Goal: Task Accomplishment & Management: Use online tool/utility

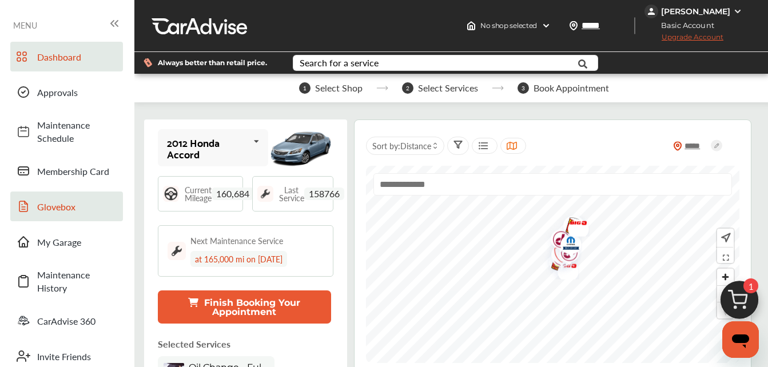
click at [60, 205] on span "Glovebox" at bounding box center [77, 206] width 80 height 13
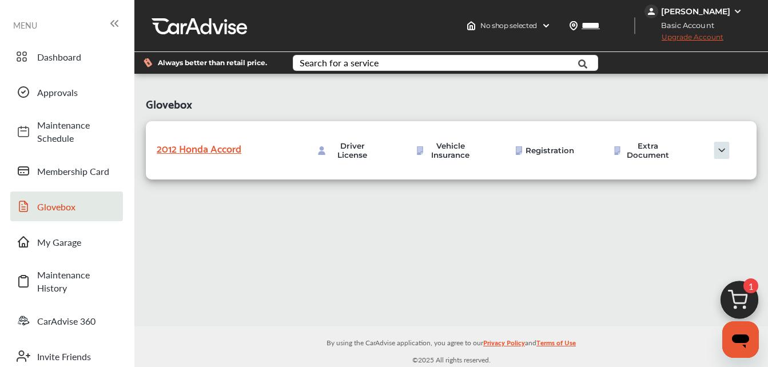
click at [712, 150] on img at bounding box center [721, 150] width 57 height 17
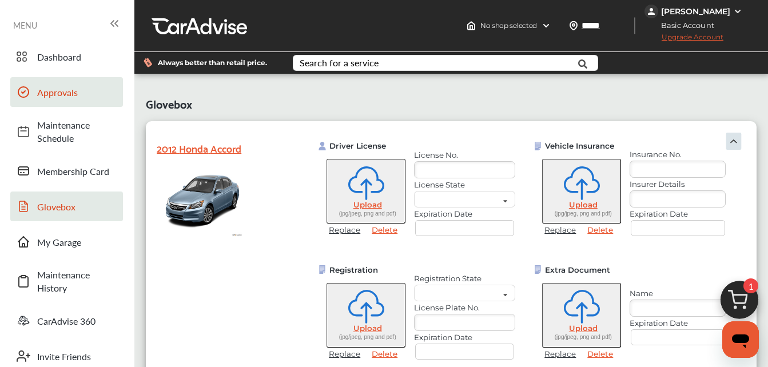
click at [69, 86] on span "Approvals" at bounding box center [77, 92] width 80 height 13
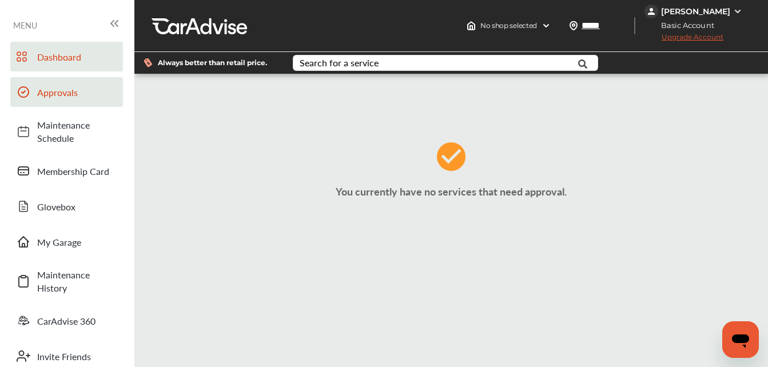
drag, startPoint x: 81, startPoint y: 71, endPoint x: 71, endPoint y: 53, distance: 21.0
click at [71, 53] on span "Dashboard" at bounding box center [77, 56] width 80 height 13
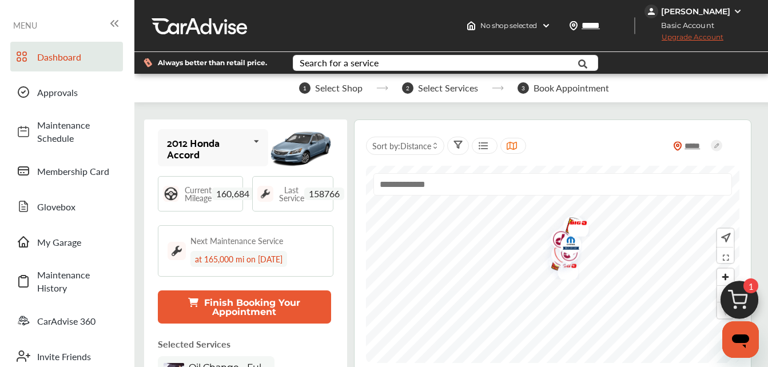
scroll to position [263, 0]
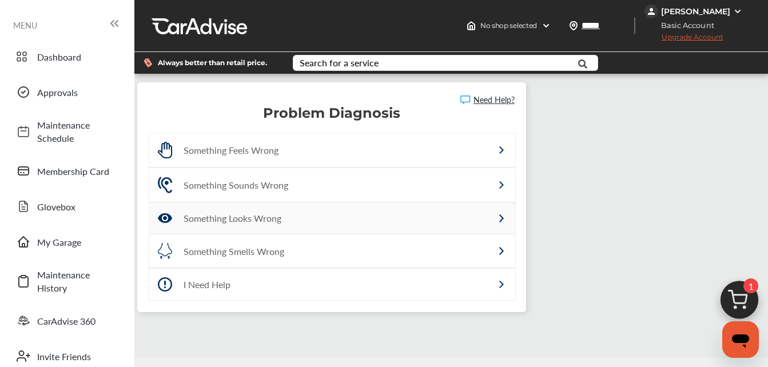
click at [309, 217] on div "Something Looks Wrong" at bounding box center [307, 217] width 249 height 13
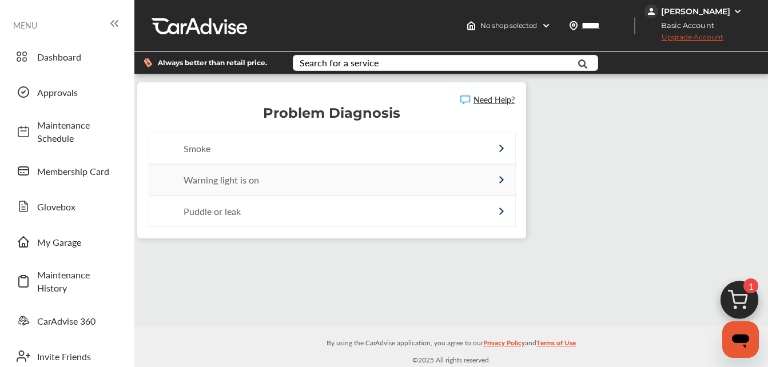
click at [305, 175] on div "Warning light is on" at bounding box center [307, 179] width 249 height 13
click at [287, 161] on div "Check Engine Light" at bounding box center [332, 148] width 366 height 30
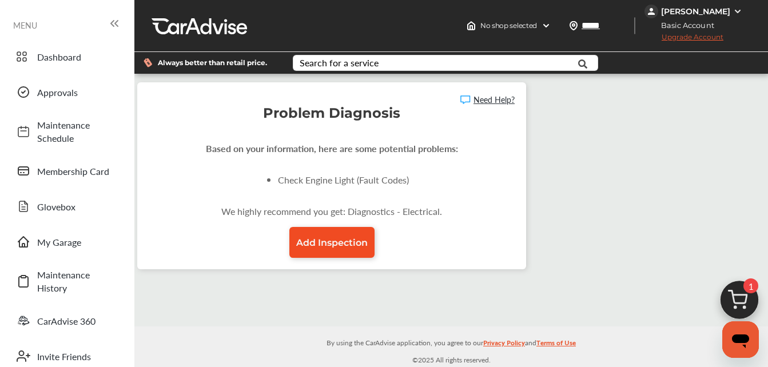
click at [348, 236] on link "Add Inspection" at bounding box center [331, 242] width 85 height 31
click at [336, 238] on span "Add Inspection" at bounding box center [331, 242] width 71 height 11
